Goal: Entertainment & Leisure: Consume media (video, audio)

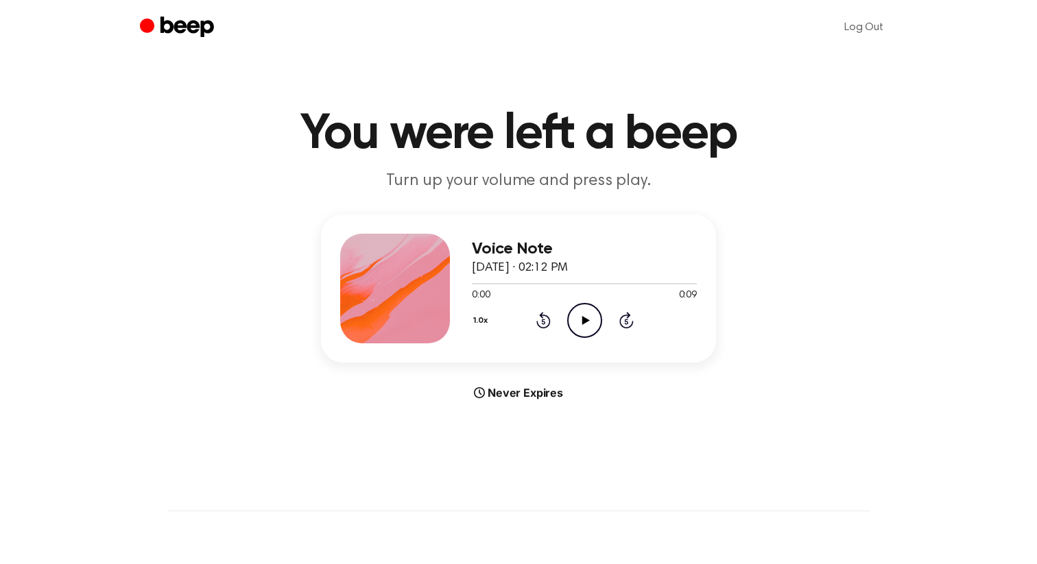
click at [574, 307] on icon "Play Audio" at bounding box center [584, 320] width 35 height 35
click at [587, 319] on icon at bounding box center [585, 320] width 8 height 9
click at [581, 315] on icon "Play Audio" at bounding box center [584, 320] width 35 height 35
click at [577, 314] on icon "Play Audio" at bounding box center [584, 320] width 35 height 35
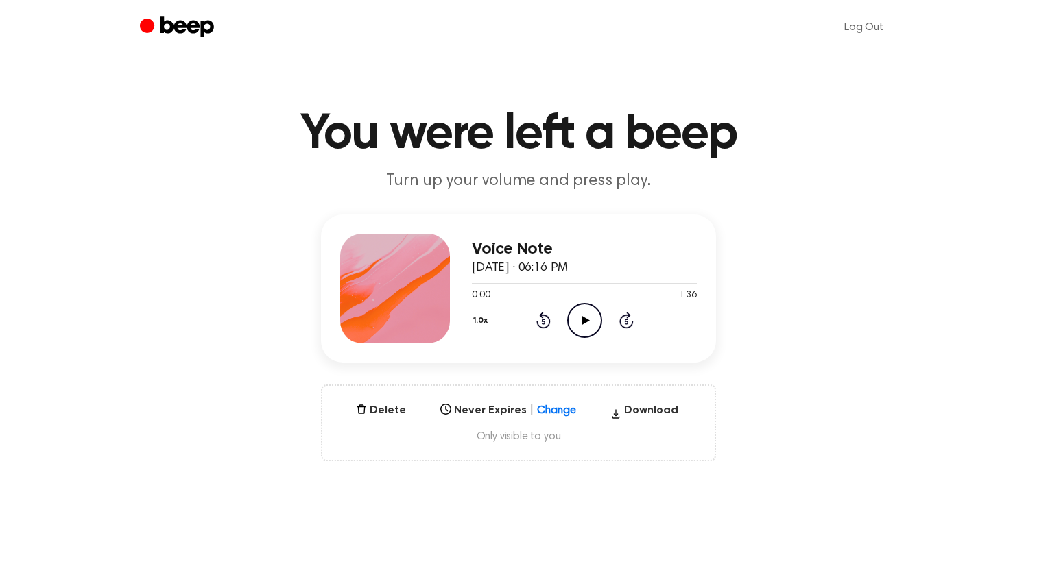
click at [585, 324] on icon "Play Audio" at bounding box center [584, 320] width 35 height 35
